Goal: Obtain resource: Obtain resource

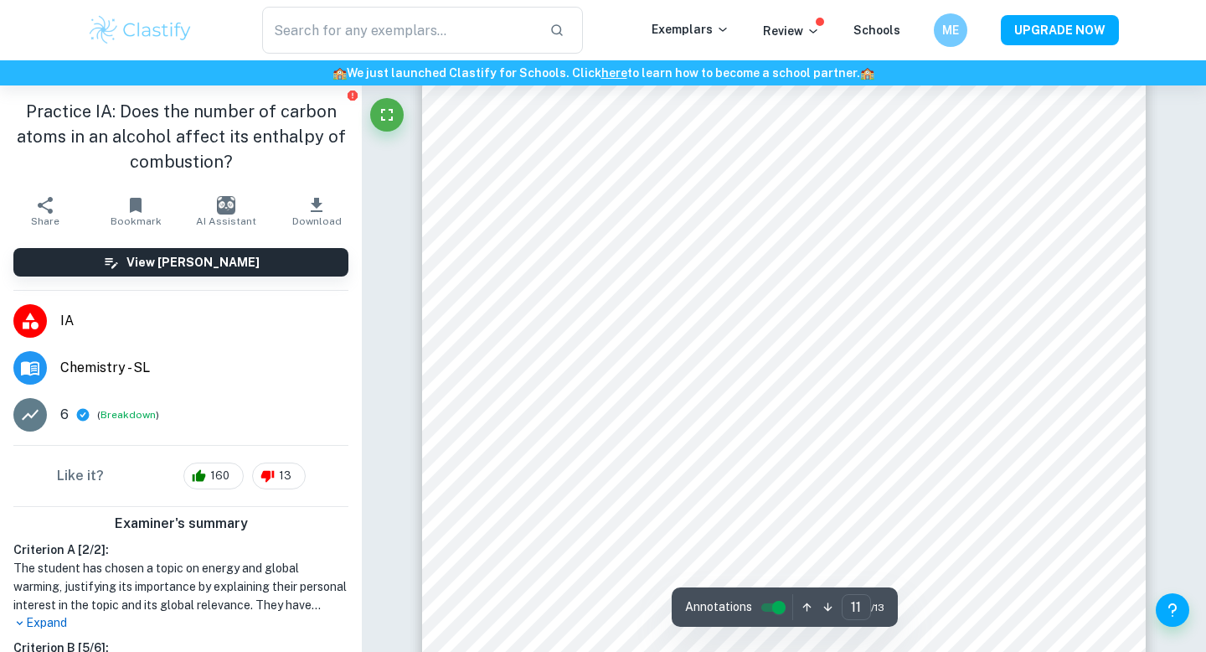
scroll to position [10916, 0]
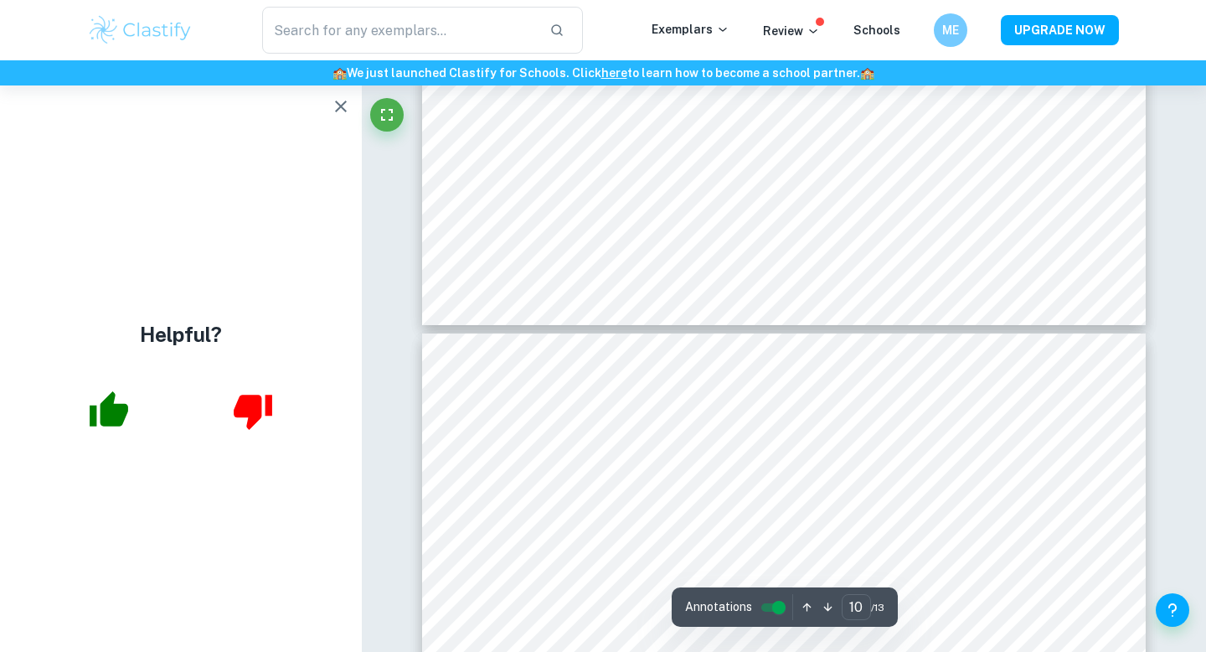
type input "11"
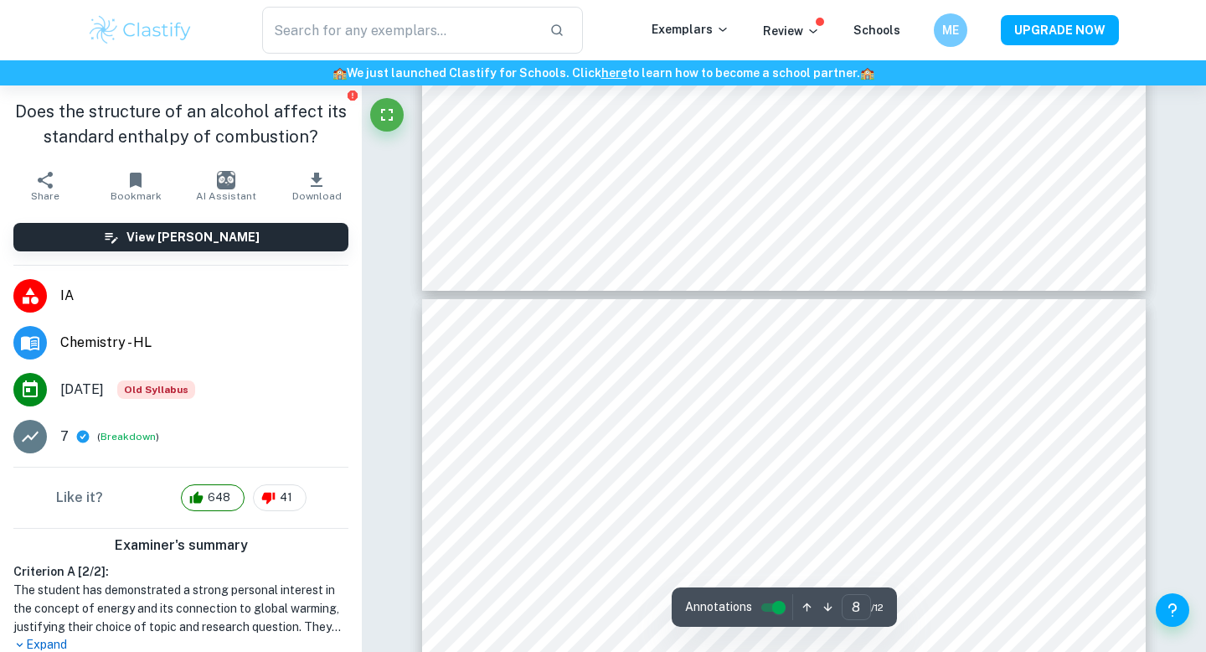
type input "7"
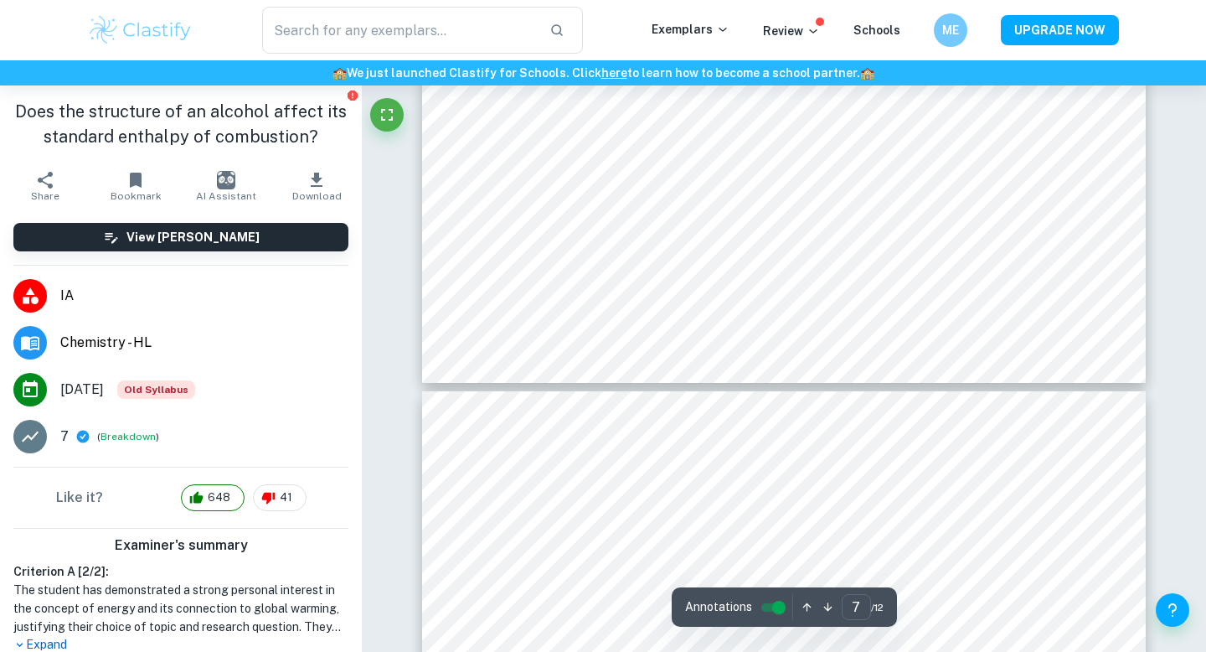
scroll to position [7138, 0]
